Goal: Information Seeking & Learning: Learn about a topic

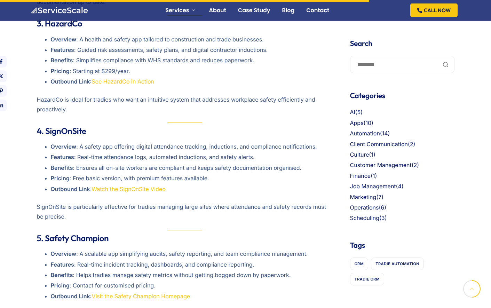
scroll to position [770, 0]
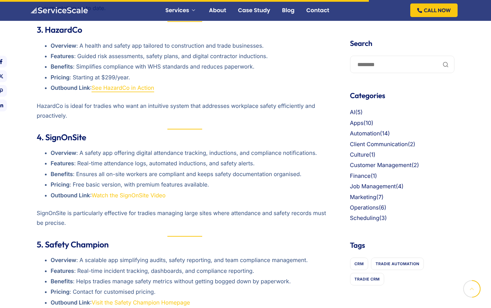
click at [128, 90] on link "See HazardCo in Action" at bounding box center [123, 87] width 63 height 7
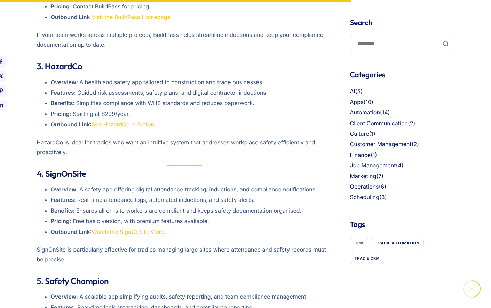
scroll to position [781, 0]
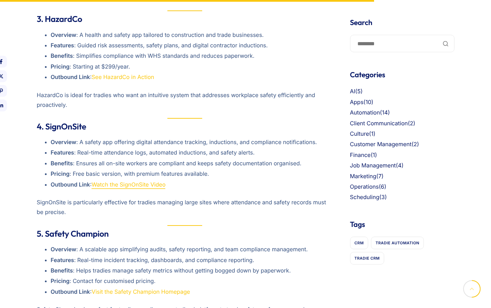
click at [126, 183] on link "Watch the SignOnSite Video" at bounding box center [129, 184] width 74 height 7
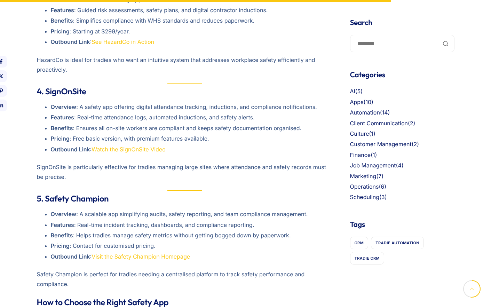
scroll to position [818, 0]
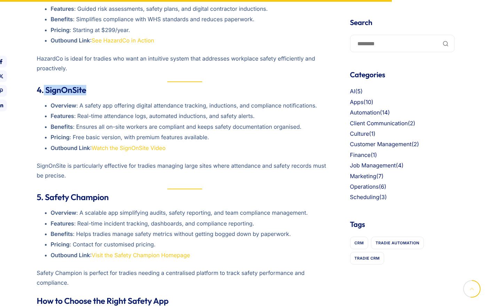
drag, startPoint x: 90, startPoint y: 90, endPoint x: 43, endPoint y: 91, distance: 46.7
click at [43, 91] on h3 "4. SignOnSite" at bounding box center [185, 90] width 296 height 10
copy strong "SignOnSite"
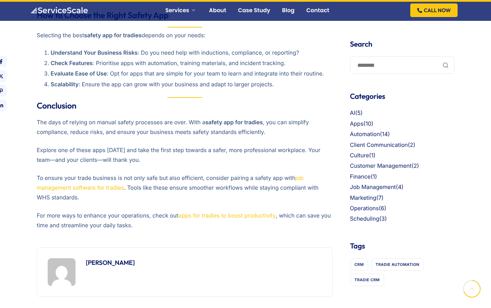
scroll to position [1099, 0]
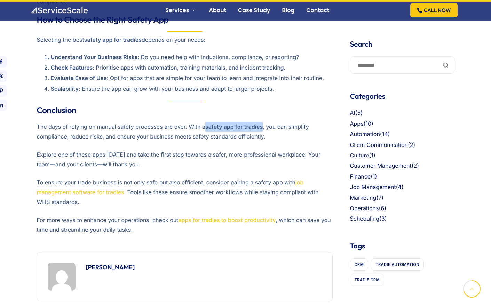
drag, startPoint x: 265, startPoint y: 126, endPoint x: 208, endPoint y: 127, distance: 56.8
click at [208, 127] on p "The days of relying on manual safety processes are over. With a safety app for …" at bounding box center [185, 131] width 296 height 19
copy strong "safety app for tradies"
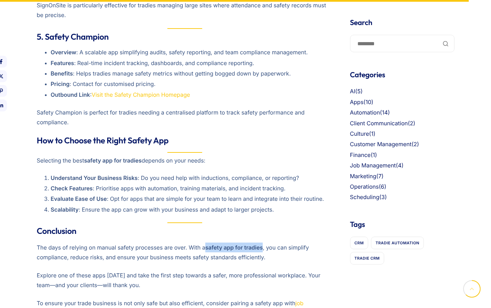
scroll to position [979, 0]
